Goal: Complete application form

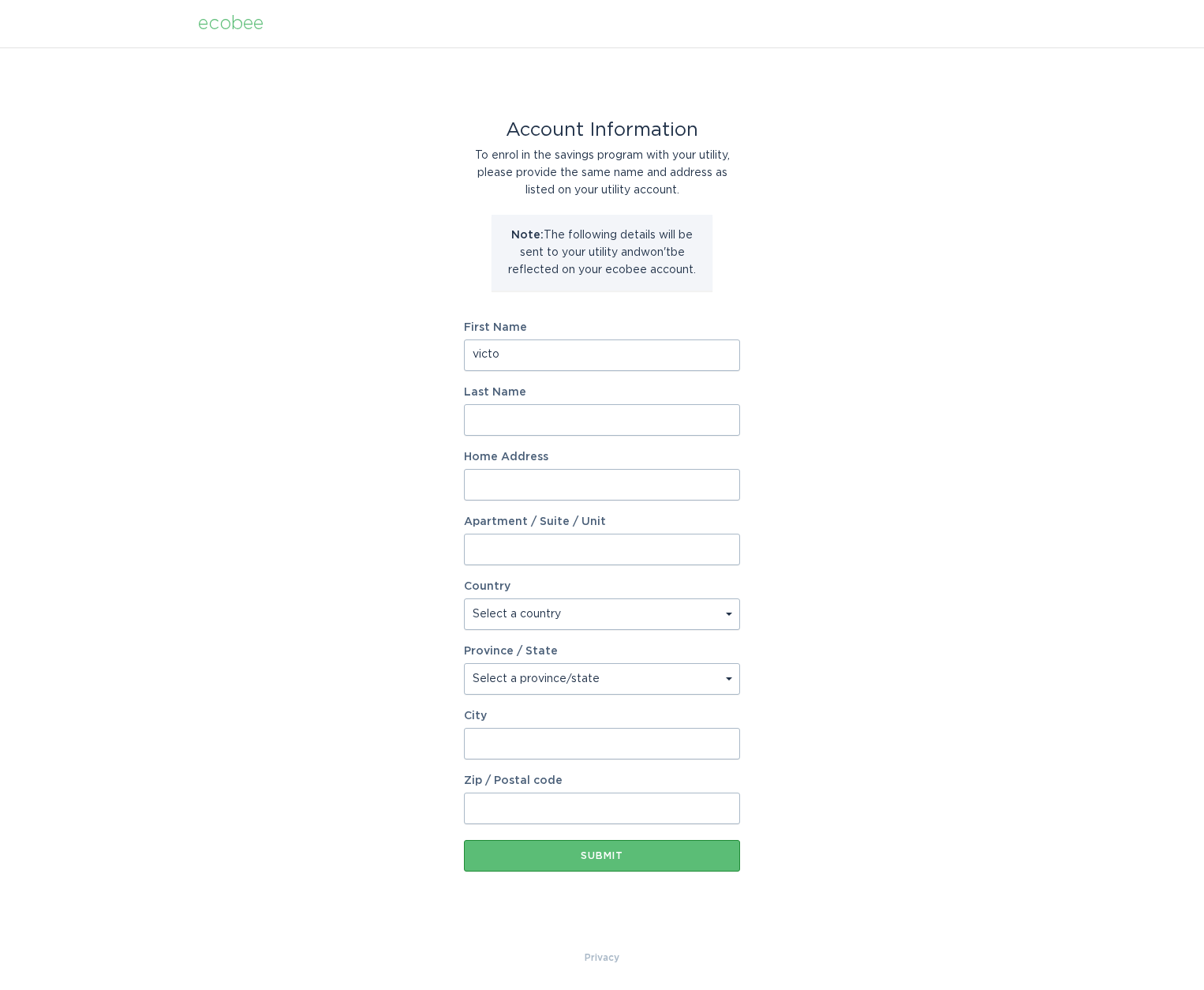
type input "[PERSON_NAME]"
type input "[STREET_ADDRESS]"
select select "US"
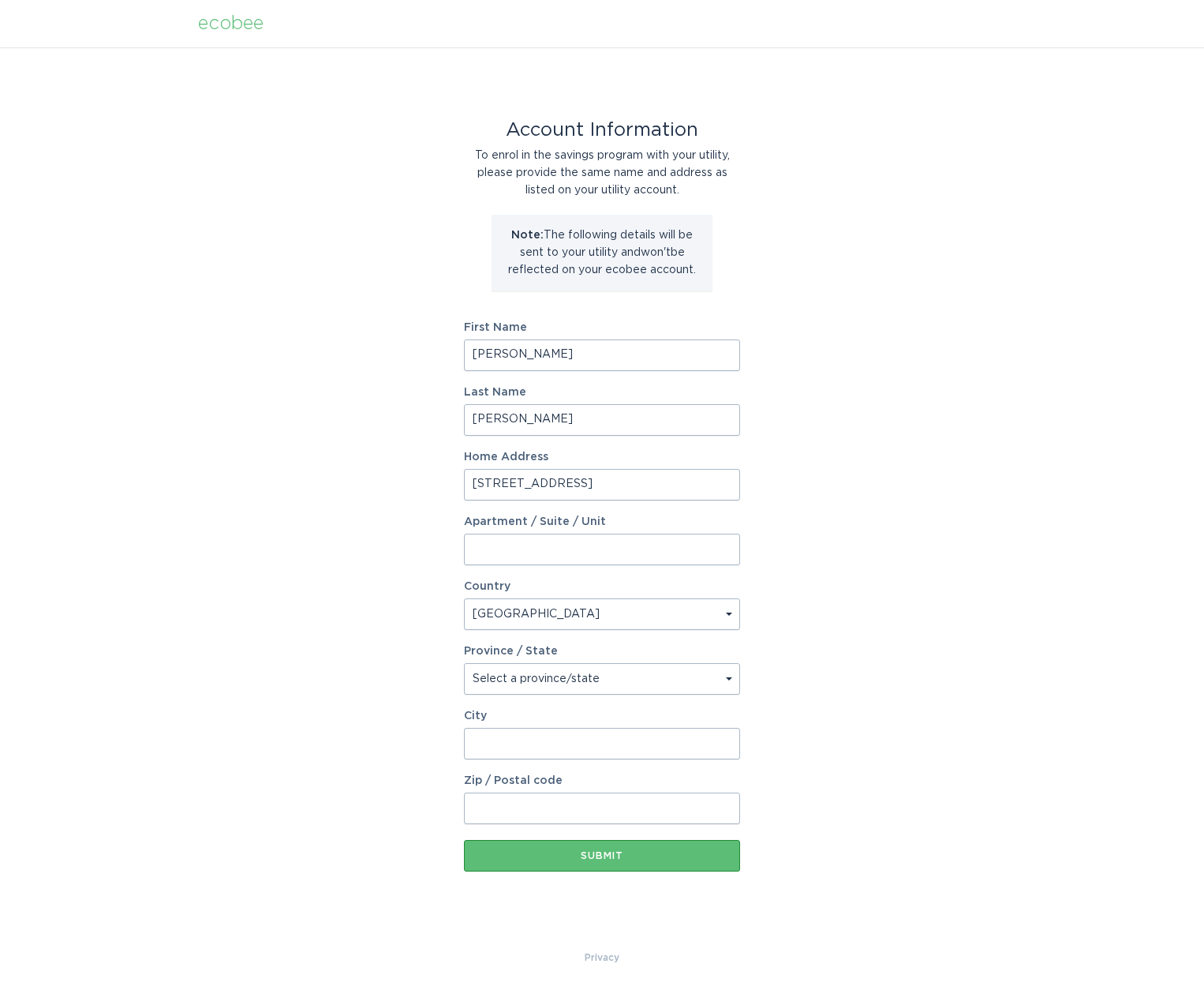
type input "[GEOGRAPHIC_DATA]"
type input "27524"
select select "NC"
click at [811, 768] on div "Account Information To enrol in the savings program with your utility, please p…" at bounding box center [602, 498] width 1204 height 901
click at [603, 862] on button "Submit" at bounding box center [602, 856] width 276 height 32
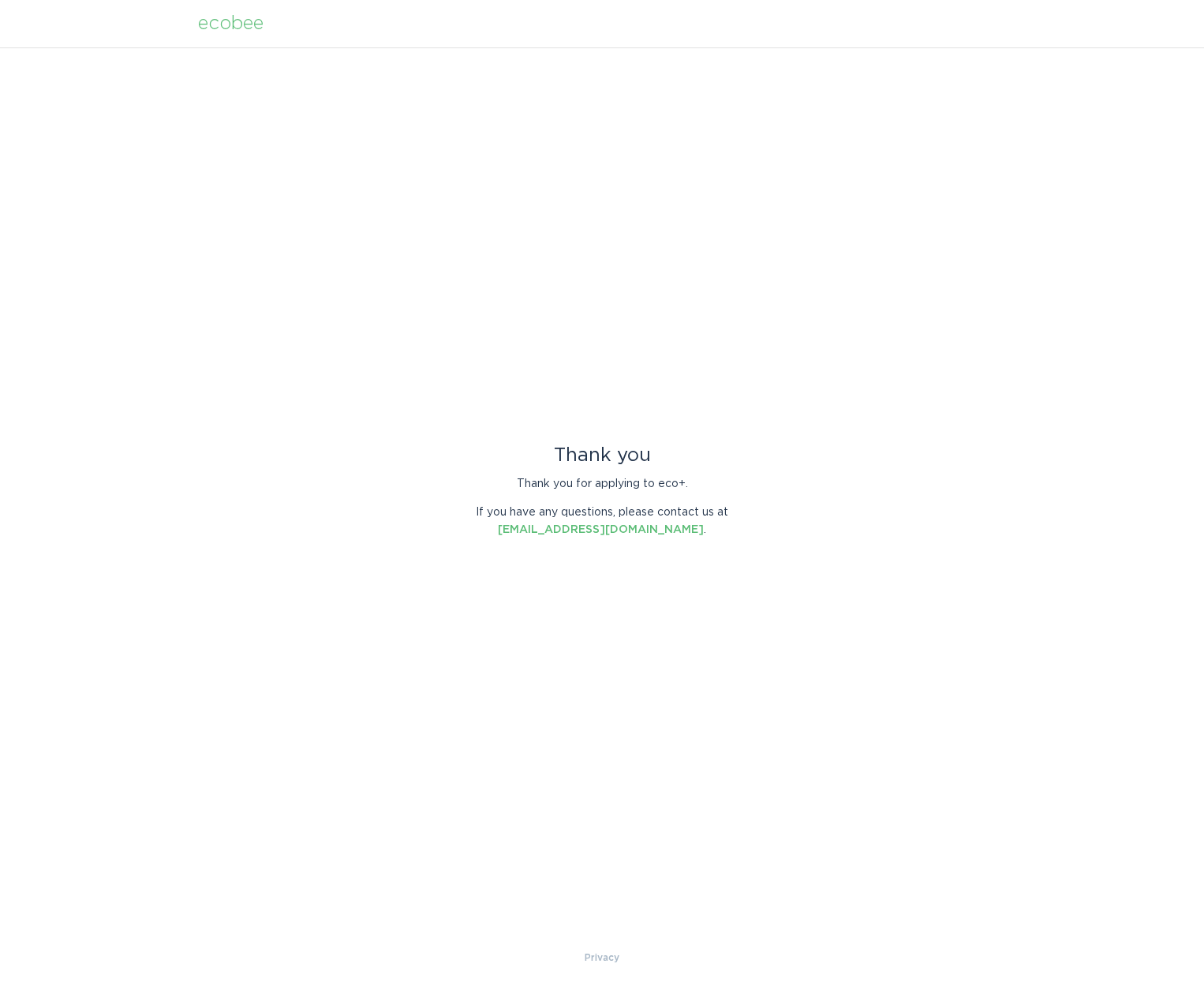
drag, startPoint x: 387, startPoint y: 563, endPoint x: 398, endPoint y: 563, distance: 11.0
click at [393, 563] on div "Thank you Thank you for applying to eco+. If you have any questions, please con…" at bounding box center [602, 498] width 1204 height 901
